Goal: Check status: Check status

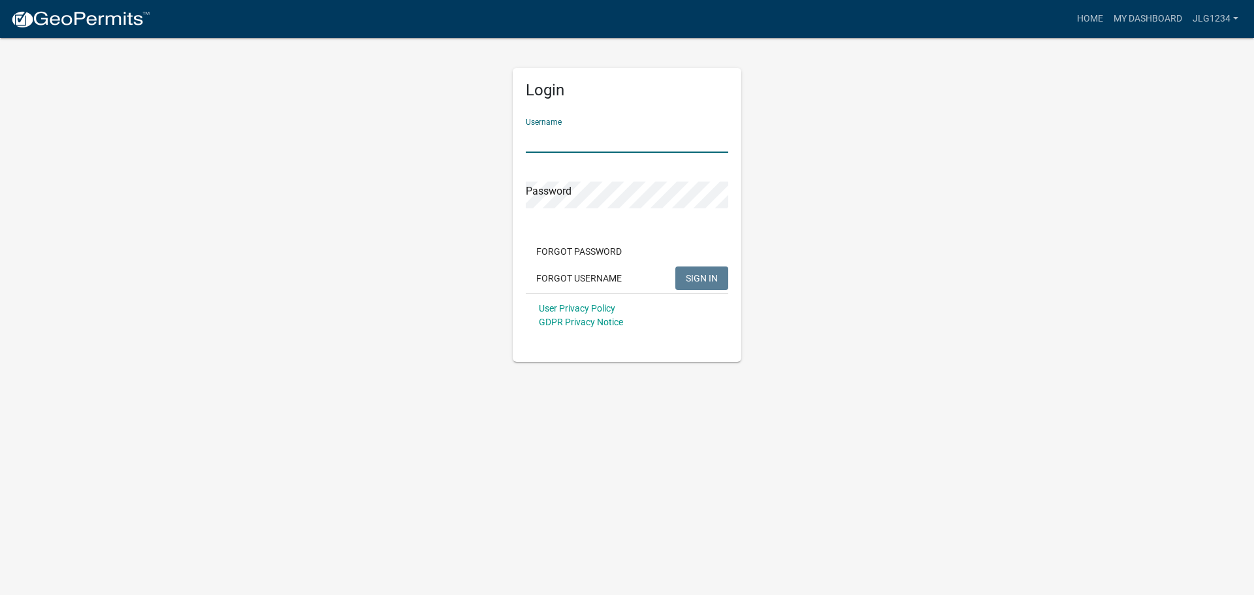
type input "jlg1234"
click at [675, 266] on button "SIGN IN" at bounding box center [701, 278] width 53 height 24
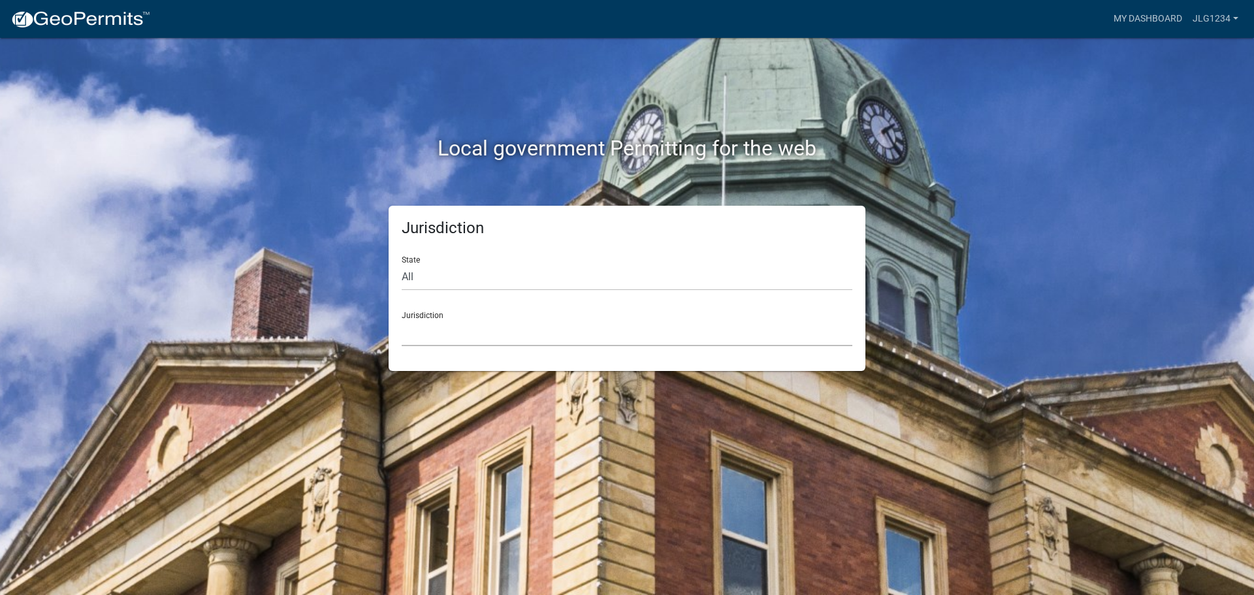
click at [438, 323] on select "[GEOGRAPHIC_DATA], [US_STATE] [GEOGRAPHIC_DATA], [US_STATE][PERSON_NAME][GEOGRA…" at bounding box center [627, 332] width 451 height 27
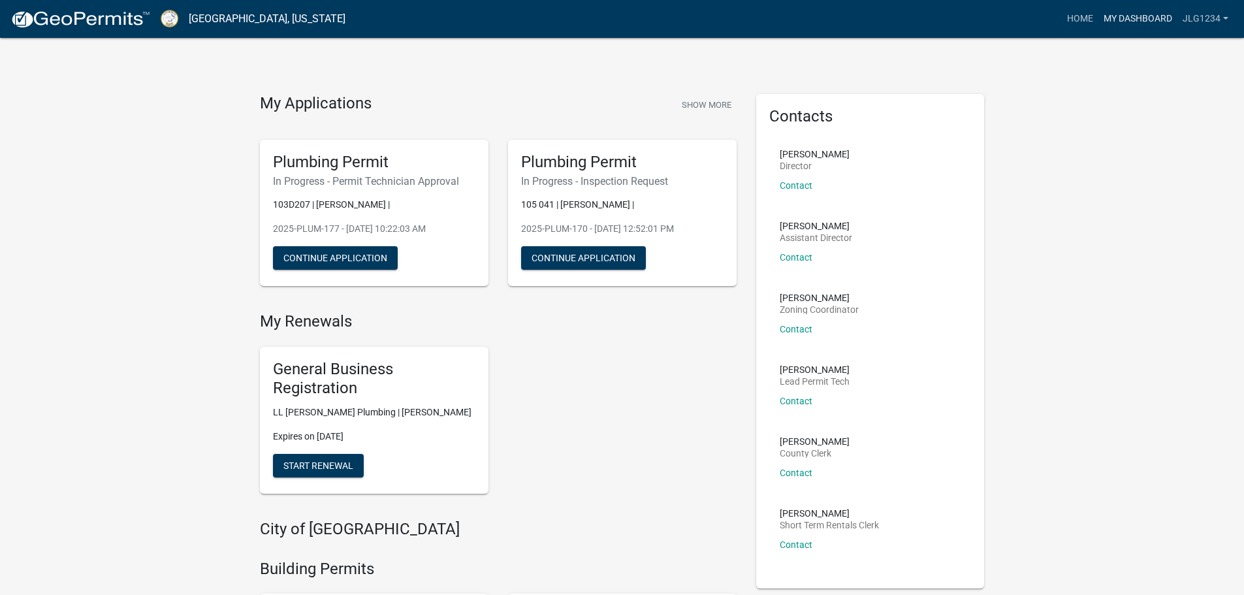
click at [1132, 16] on link "My Dashboard" at bounding box center [1137, 19] width 79 height 25
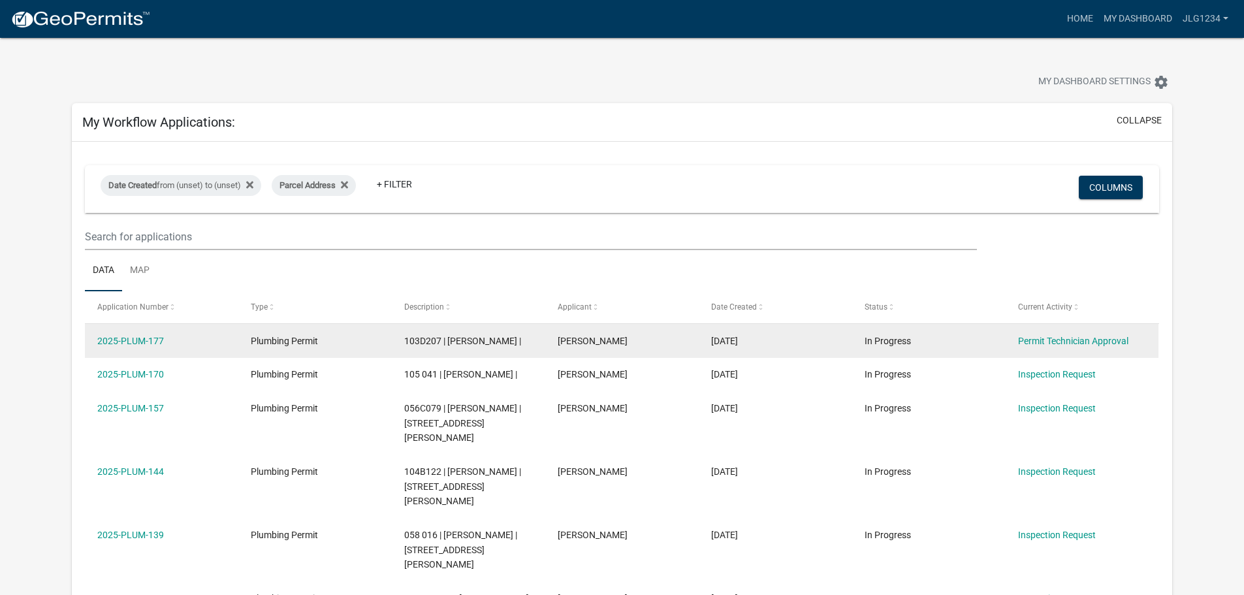
click at [144, 332] on datatable-body-cell "2025-PLUM-177" at bounding box center [161, 341] width 153 height 34
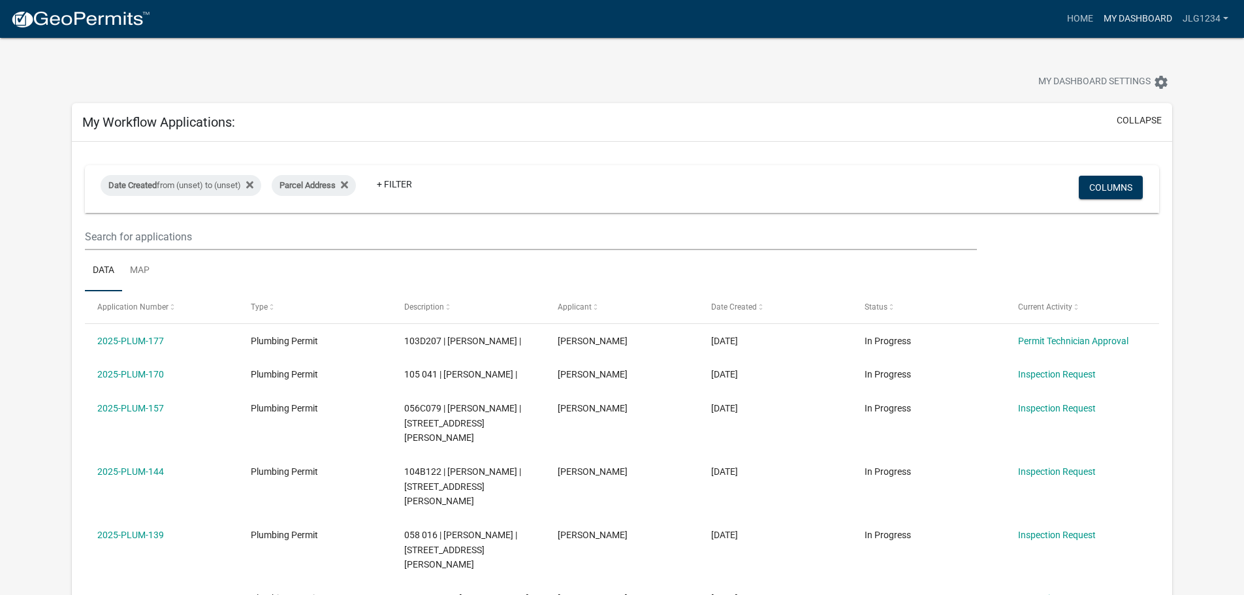
click at [1140, 22] on link "My Dashboard" at bounding box center [1137, 19] width 79 height 25
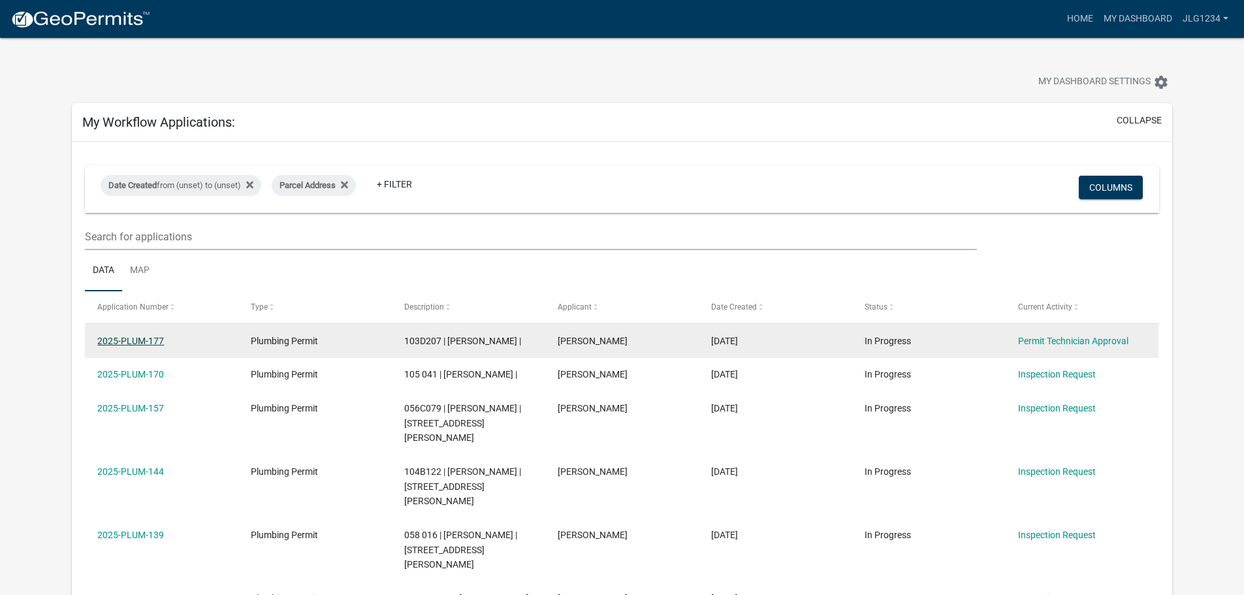
click at [144, 340] on link "2025-PLUM-177" at bounding box center [130, 341] width 67 height 10
